Goal: Communication & Community: Answer question/provide support

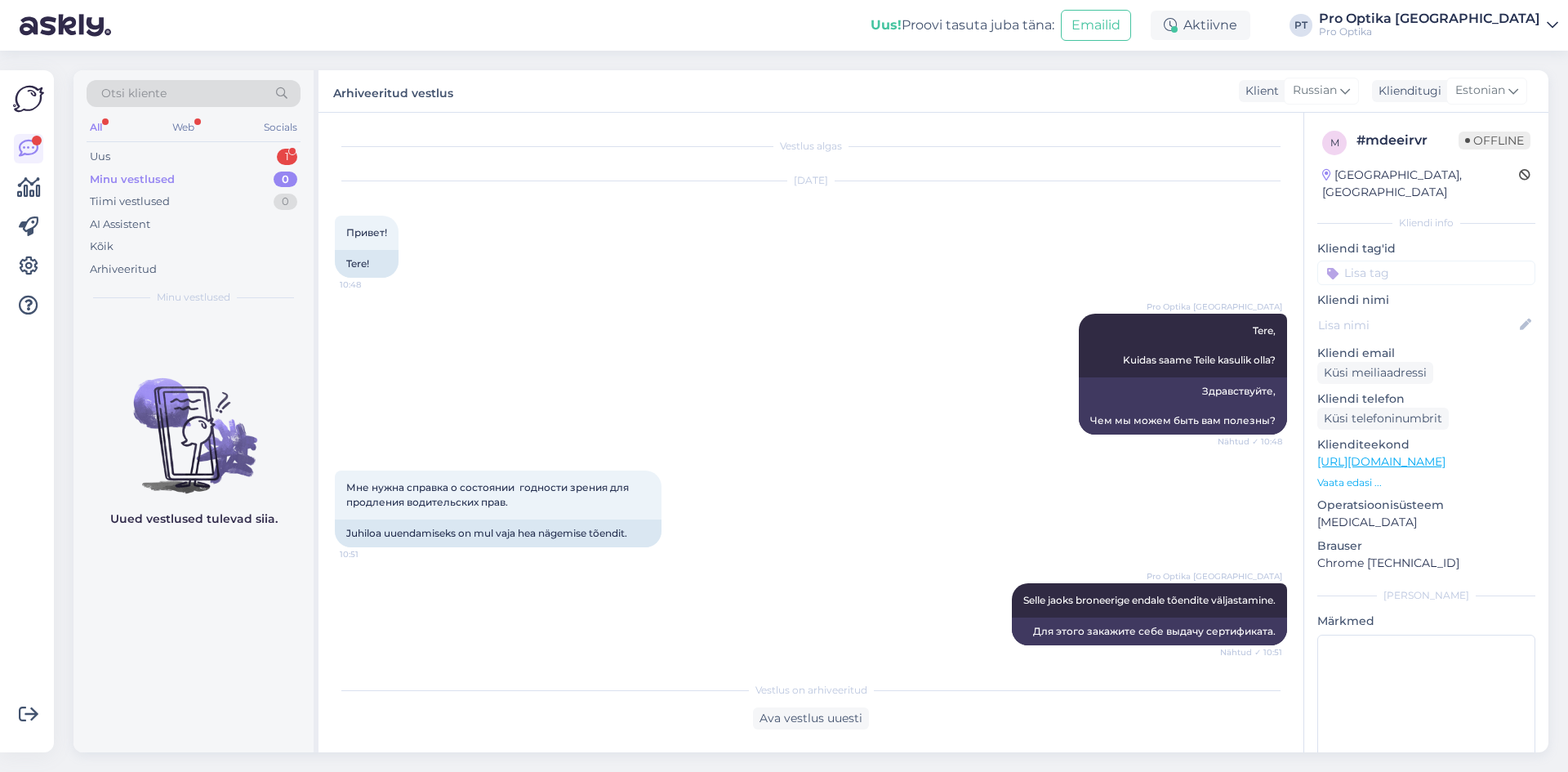
scroll to position [167, 0]
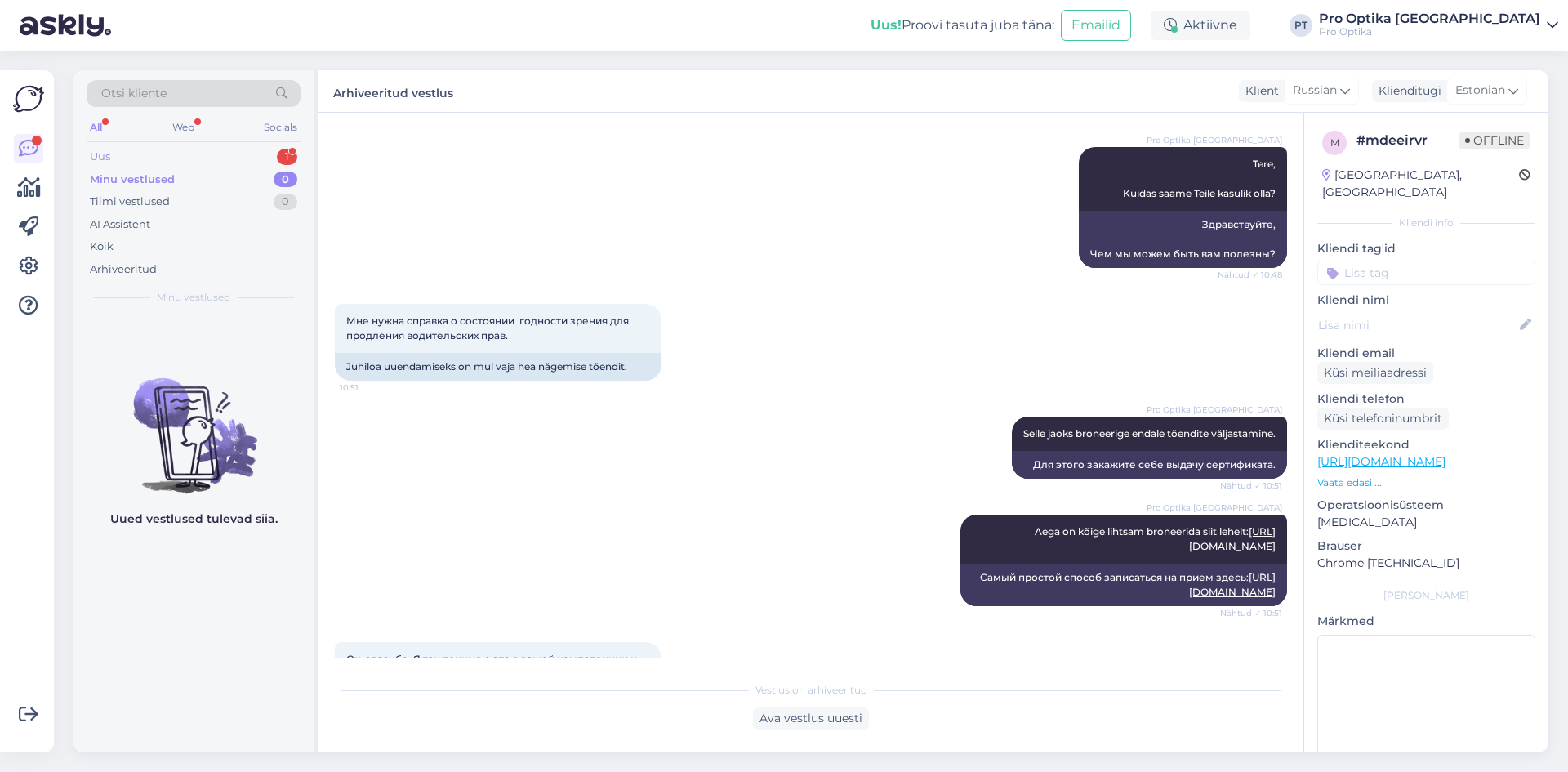
click at [268, 162] on div "Uus 1" at bounding box center [193, 157] width 214 height 23
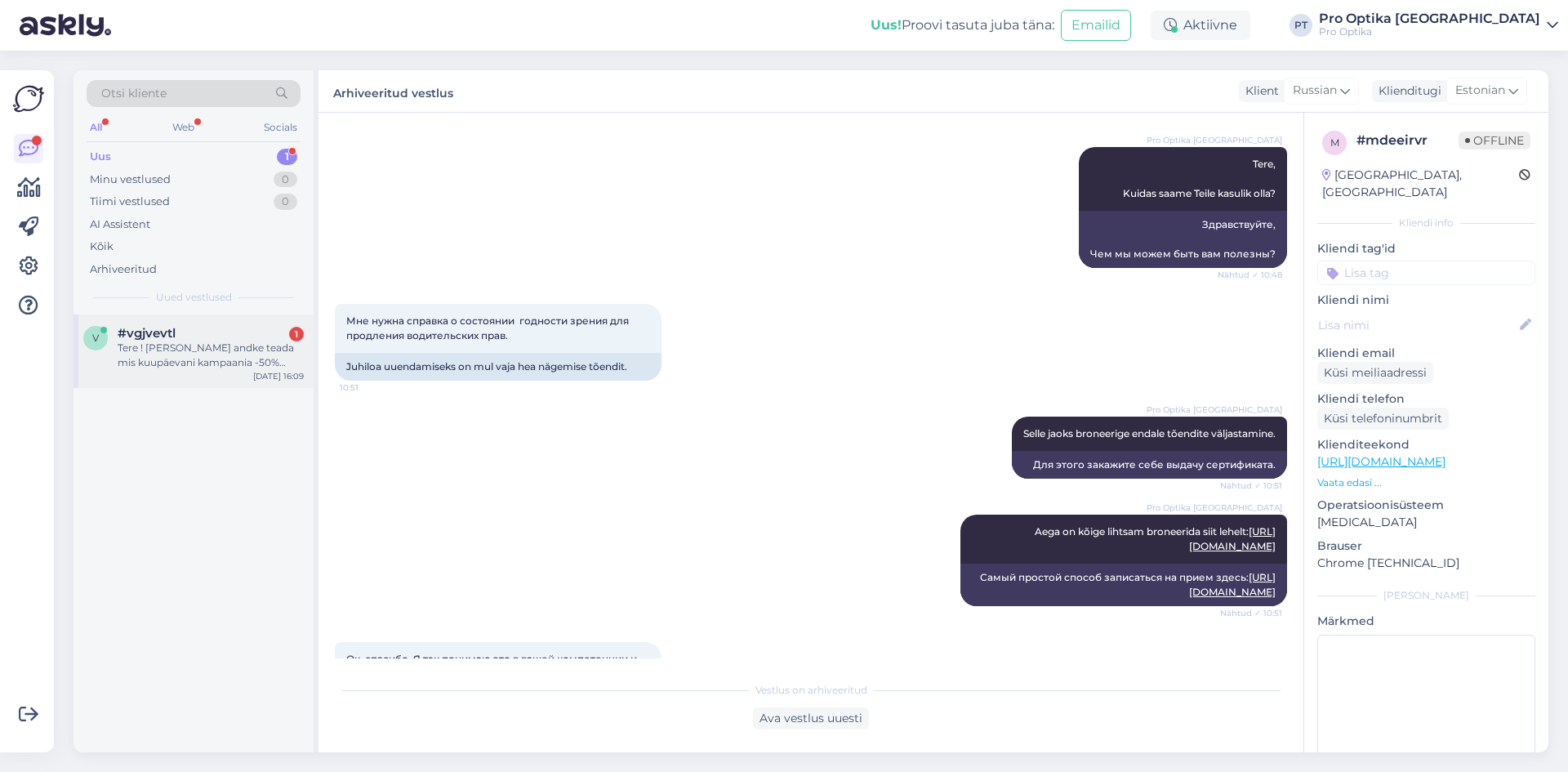
click at [198, 359] on div "Tere ! [PERSON_NAME] andke teada mis kuupäevani kampaania -50% kestab? Ette tän…" at bounding box center [210, 355] width 186 height 30
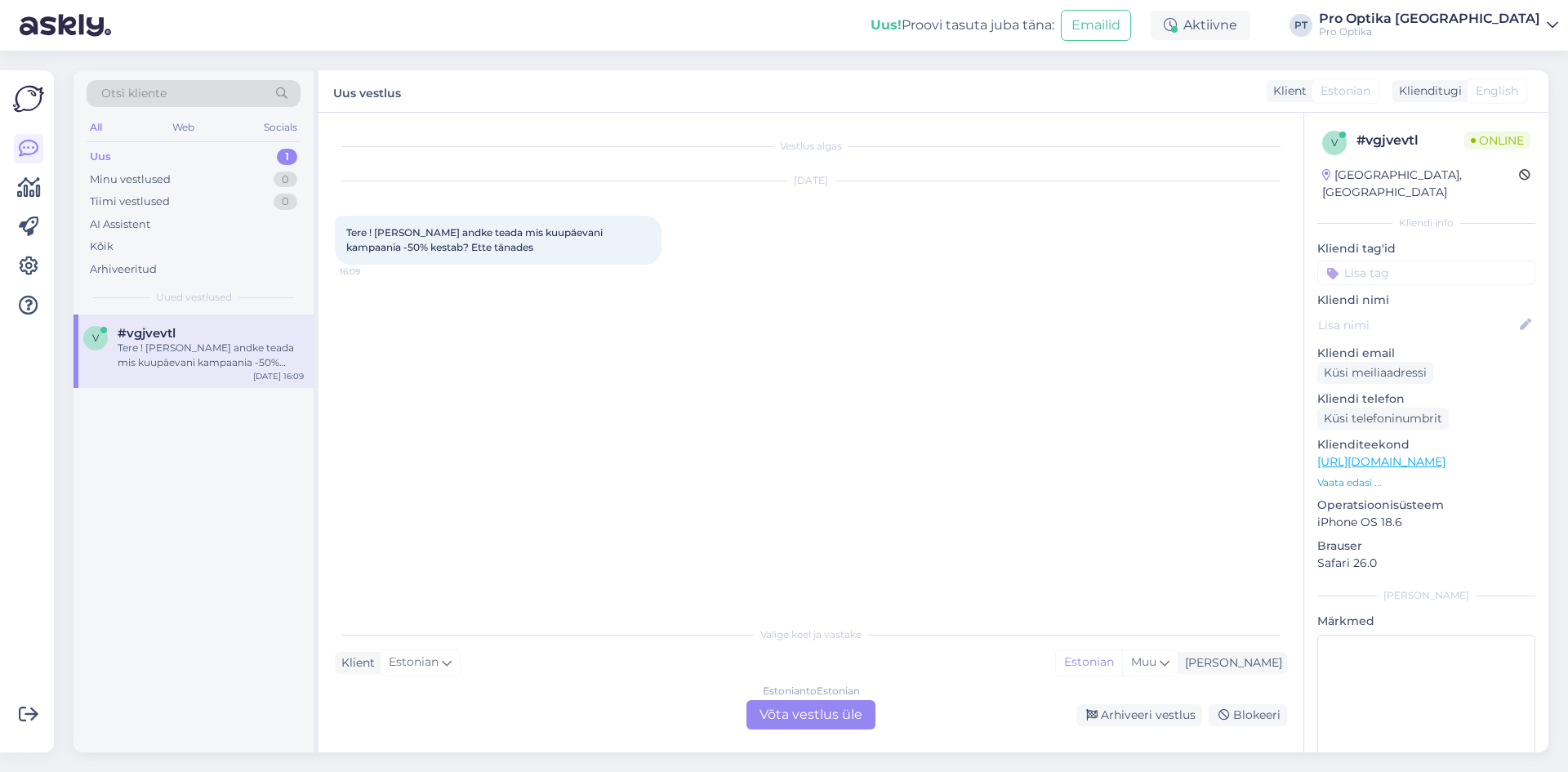
click at [818, 705] on div "Estonian to Estonian Võta vestlus üle" at bounding box center [811, 715] width 129 height 30
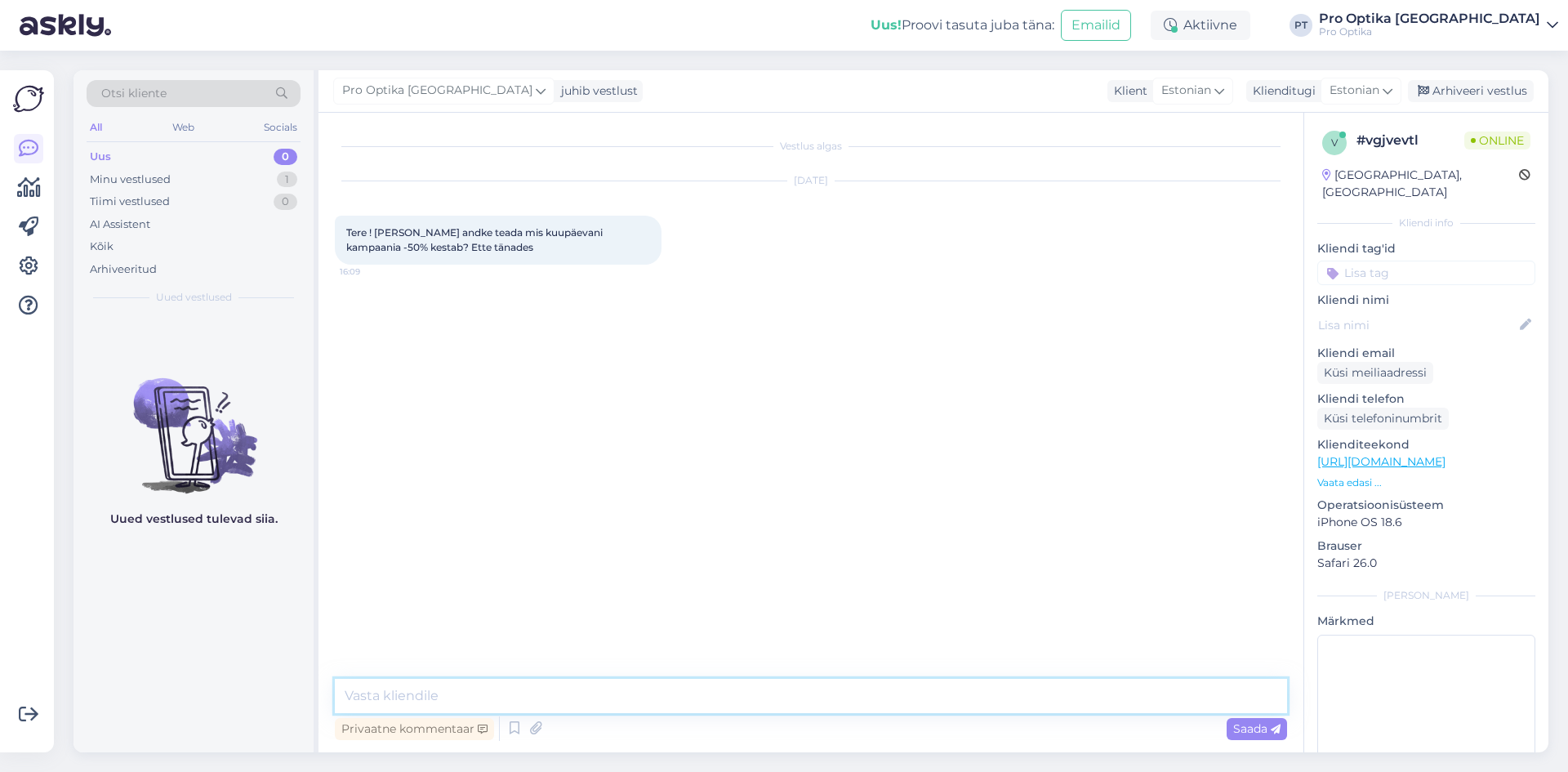
click at [535, 698] on textarea at bounding box center [810, 697] width 953 height 35
type textarea "Tere!"
click at [561, 698] on textarea "Kampaania kestab" at bounding box center [810, 697] width 953 height 35
type textarea "Kampaania kestab [DATE]."
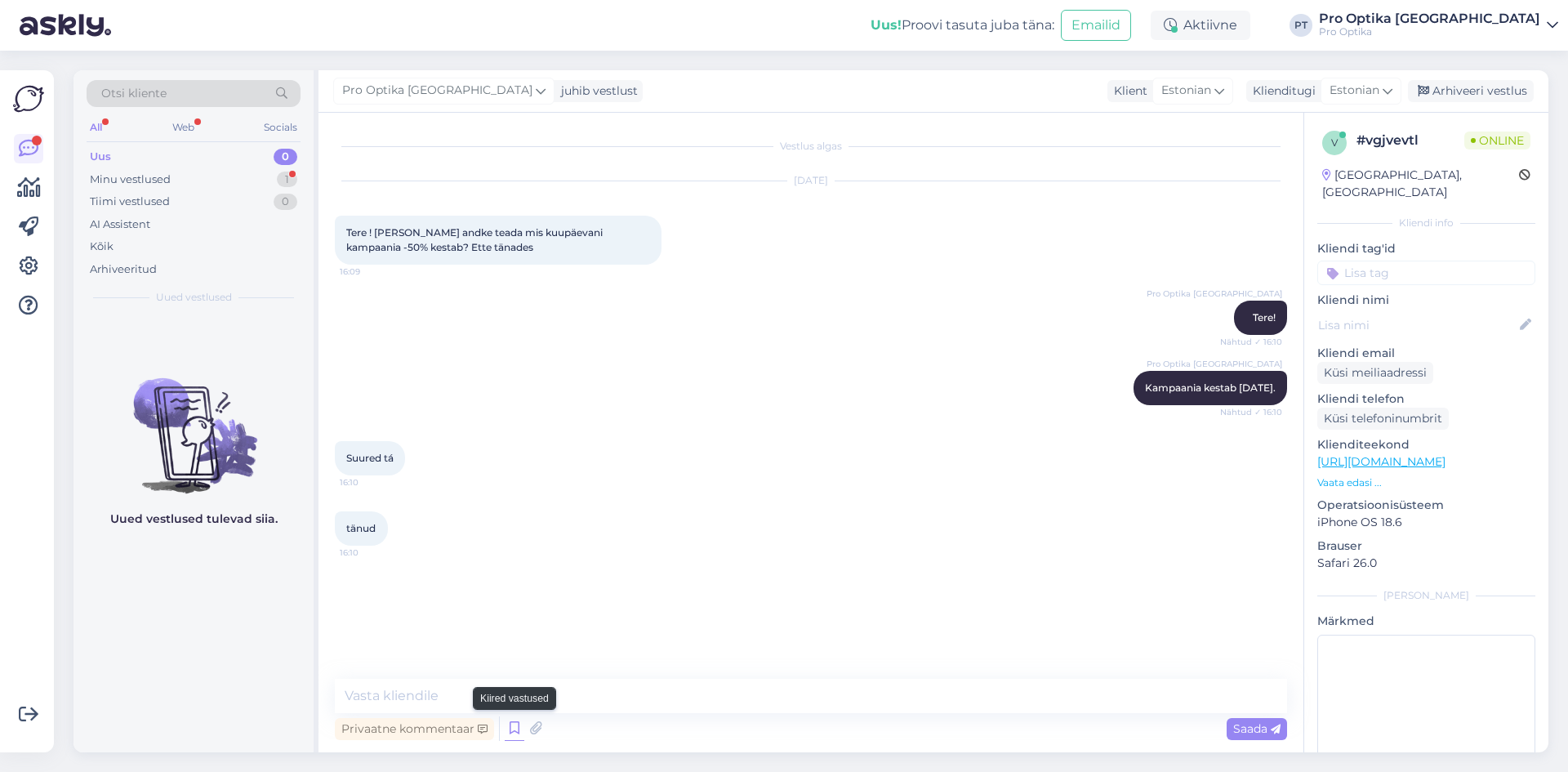
click at [511, 725] on icon at bounding box center [515, 729] width 20 height 25
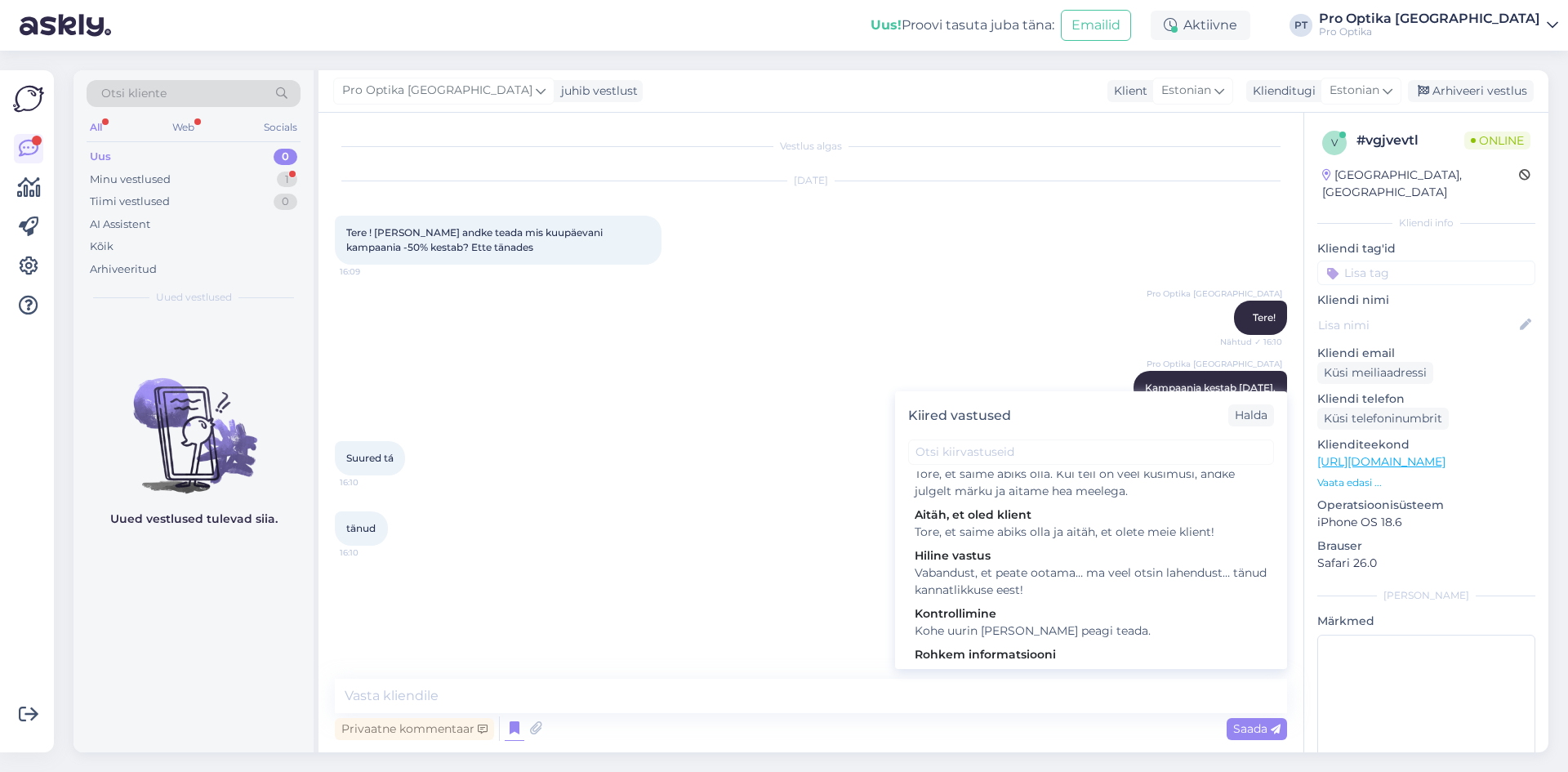
scroll to position [572, 0]
click at [1062, 491] on div "Tore, et saime abiks olla. Kui teil on veel küsimusi, andke julgelt märku ja ai…" at bounding box center [1090, 474] width 353 height 35
type textarea "Tore, et saime abiks olla. Kui teil on veel küsimusi, andke julgelt märku ja ai…"
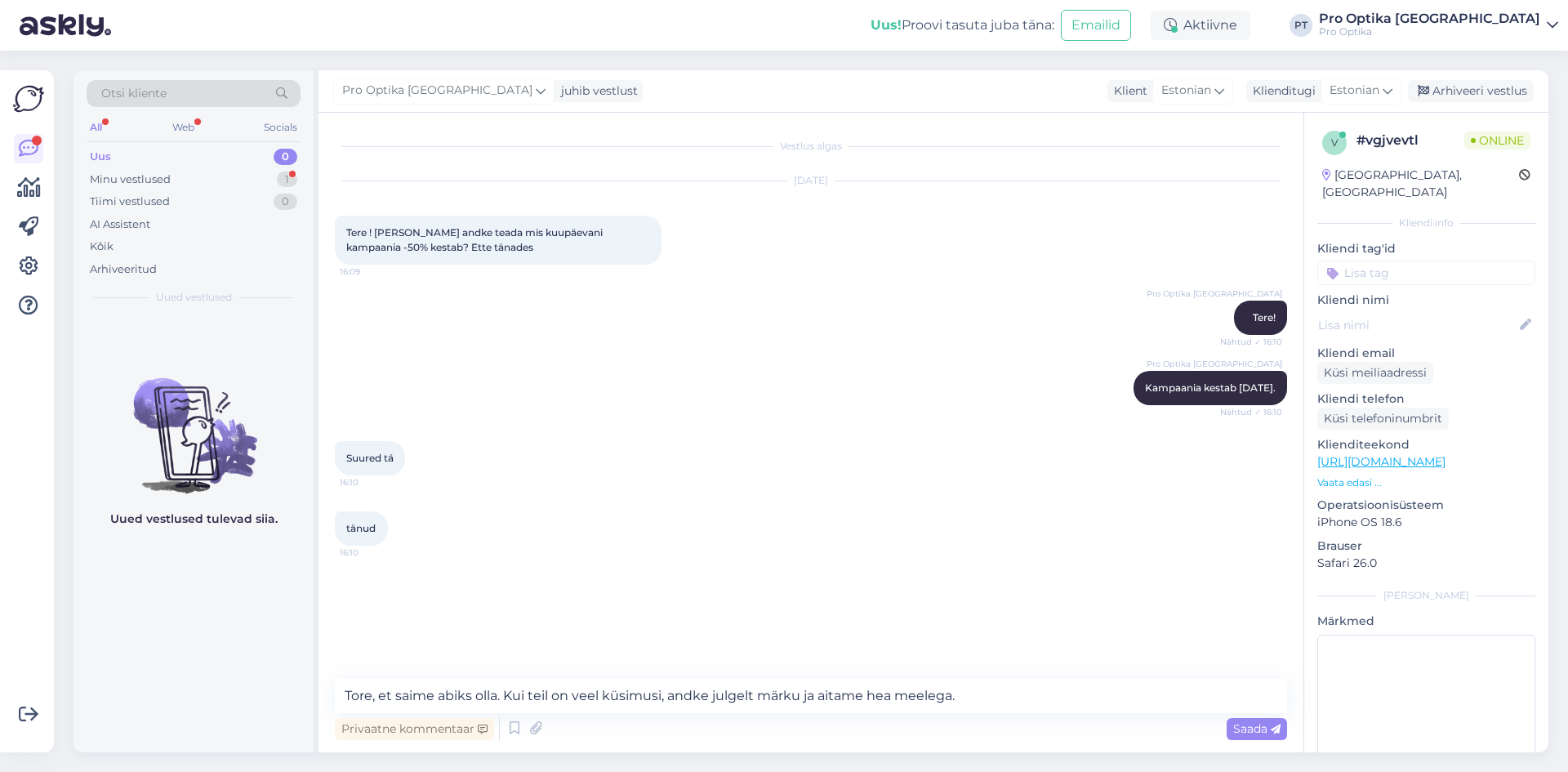
click at [1224, 721] on div "Privaatne kommentaar Saada" at bounding box center [810, 729] width 953 height 31
click at [1240, 728] on span "Saada" at bounding box center [1257, 729] width 47 height 15
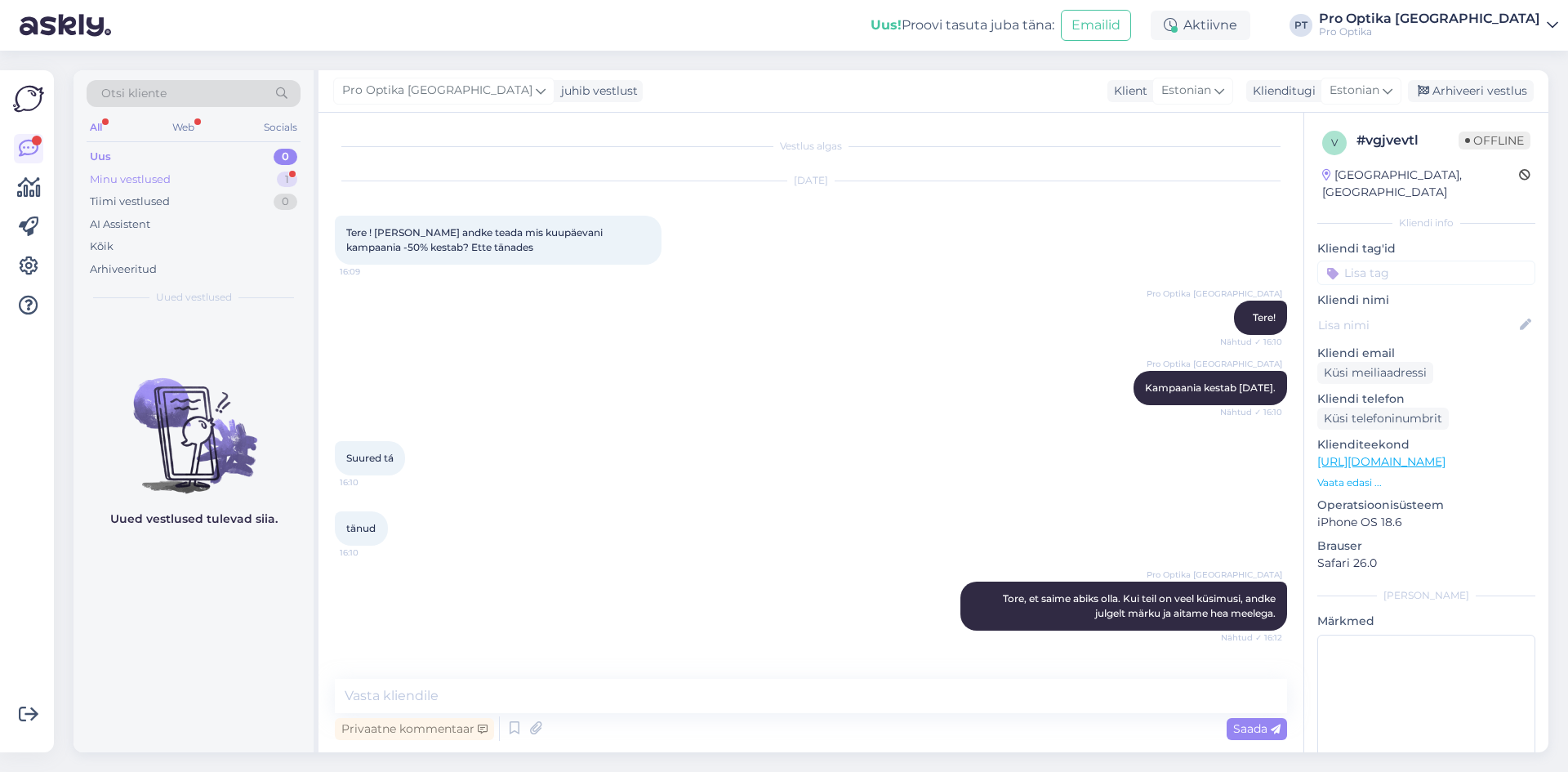
click at [191, 170] on div "Minu vestlused 1" at bounding box center [193, 180] width 214 height 23
